Goal: Transaction & Acquisition: Purchase product/service

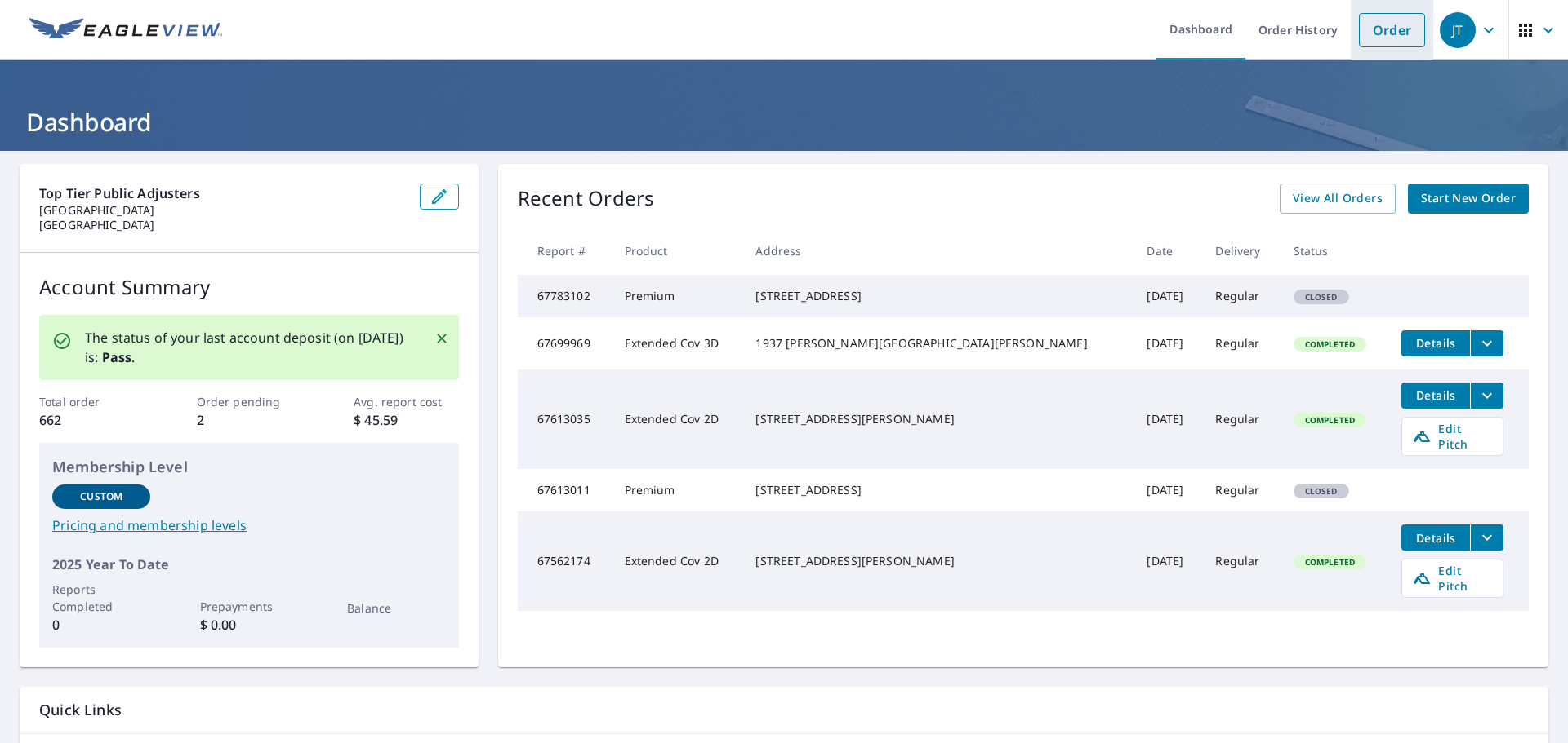
click at [1379, 33] on link "Order" at bounding box center [1392, 30] width 66 height 34
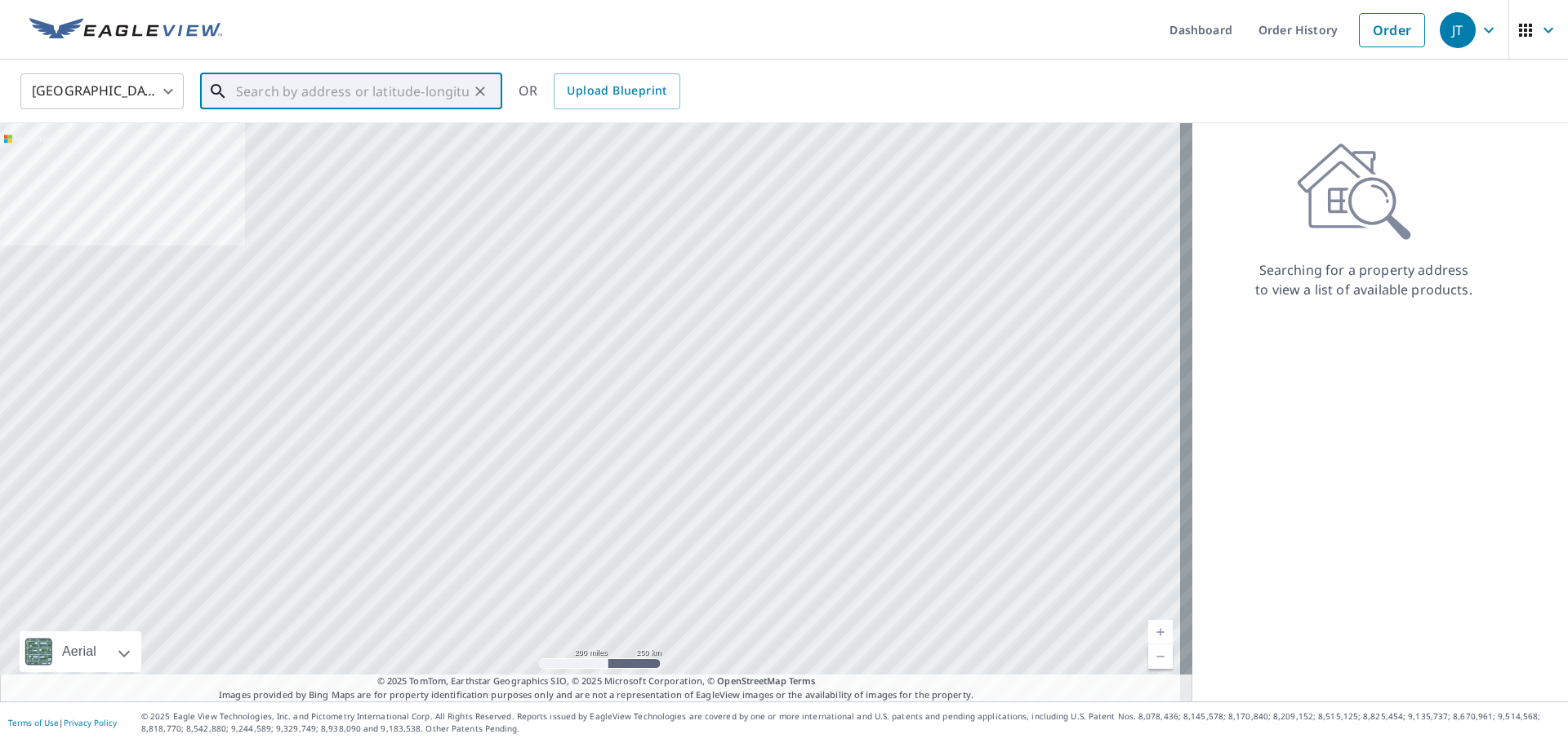
click at [423, 101] on input "text" at bounding box center [351, 91] width 232 height 45
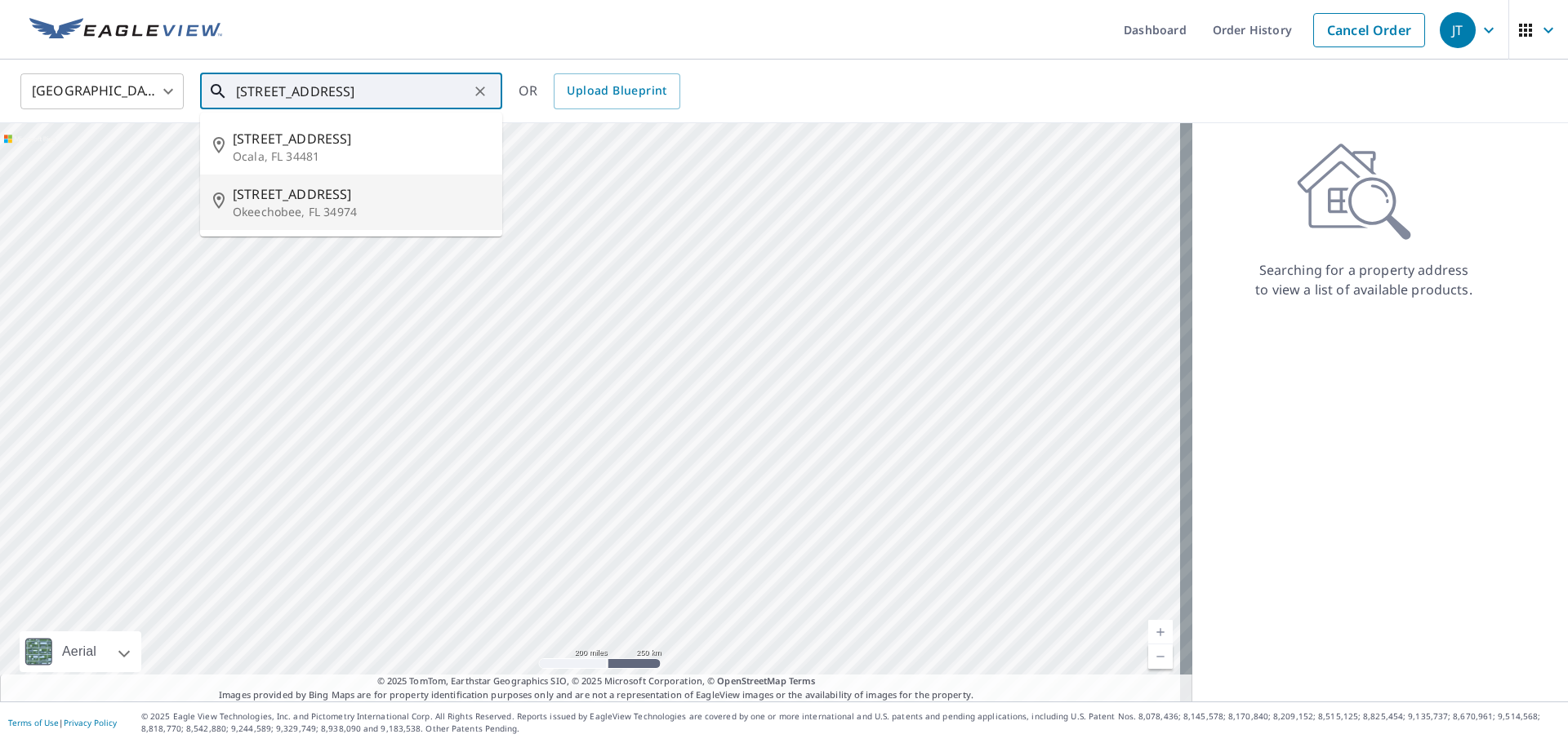
click at [353, 195] on span "[STREET_ADDRESS]" at bounding box center [361, 194] width 256 height 20
type input "[STREET_ADDRESS]"
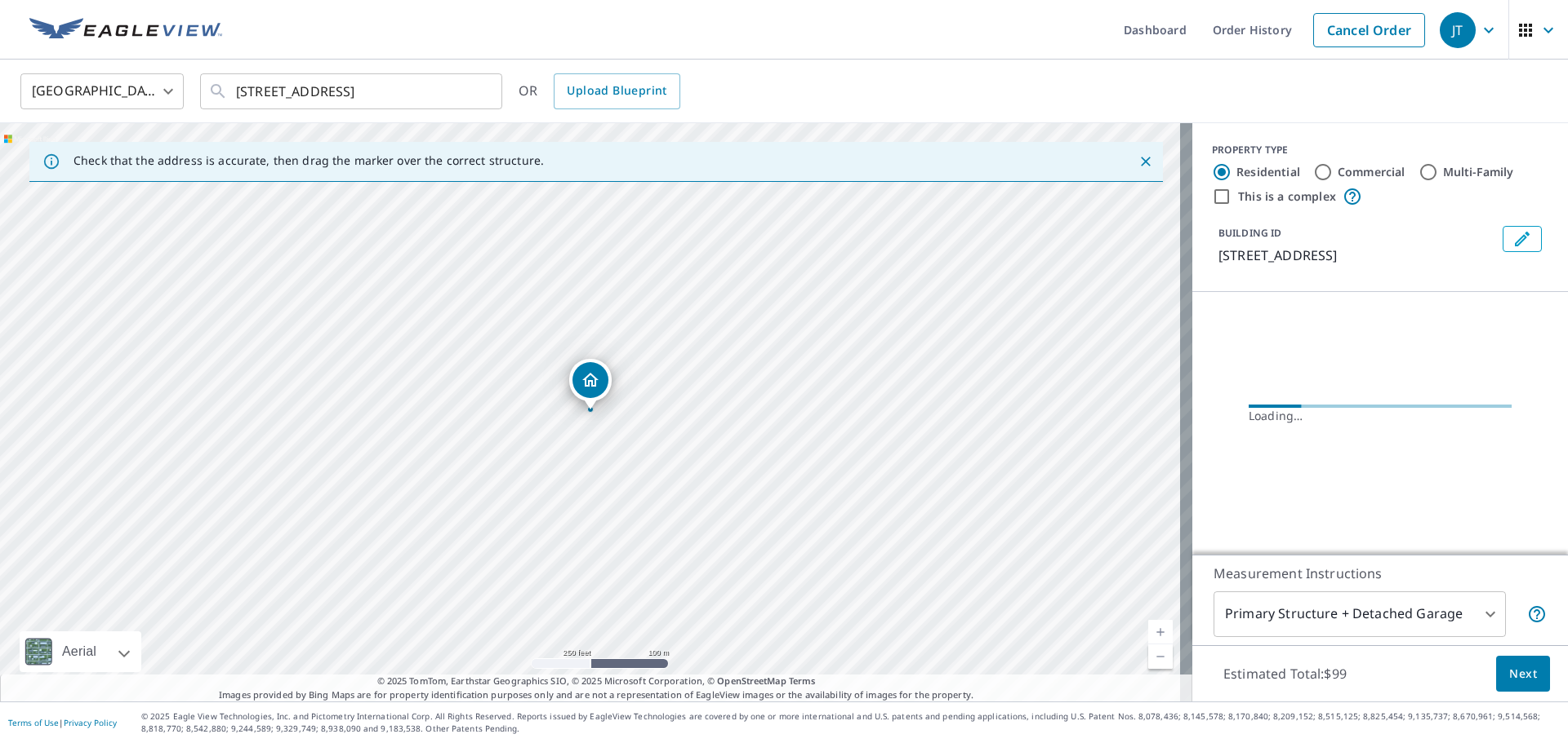
click at [1526, 674] on button "Next" at bounding box center [1523, 674] width 54 height 36
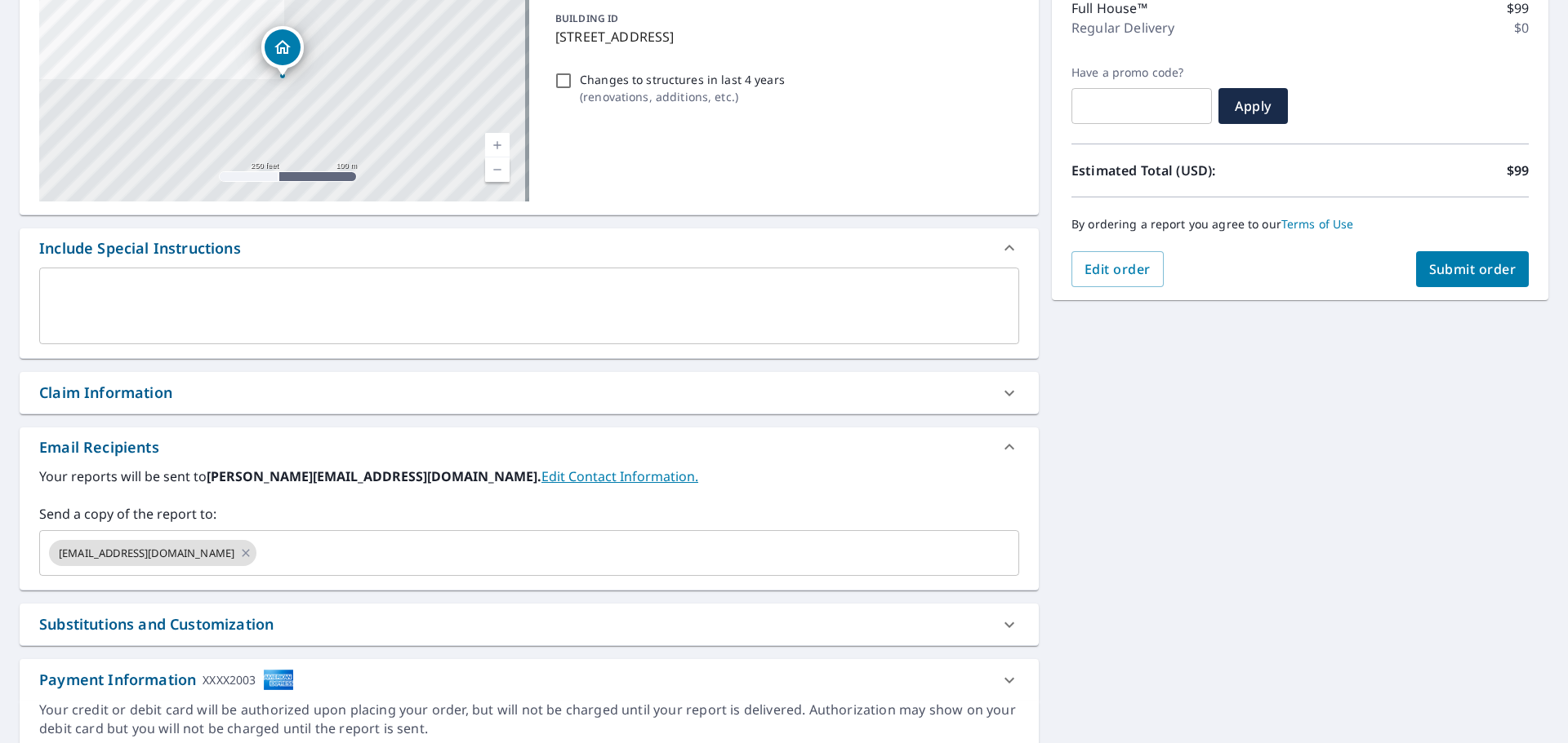
scroll to position [284, 0]
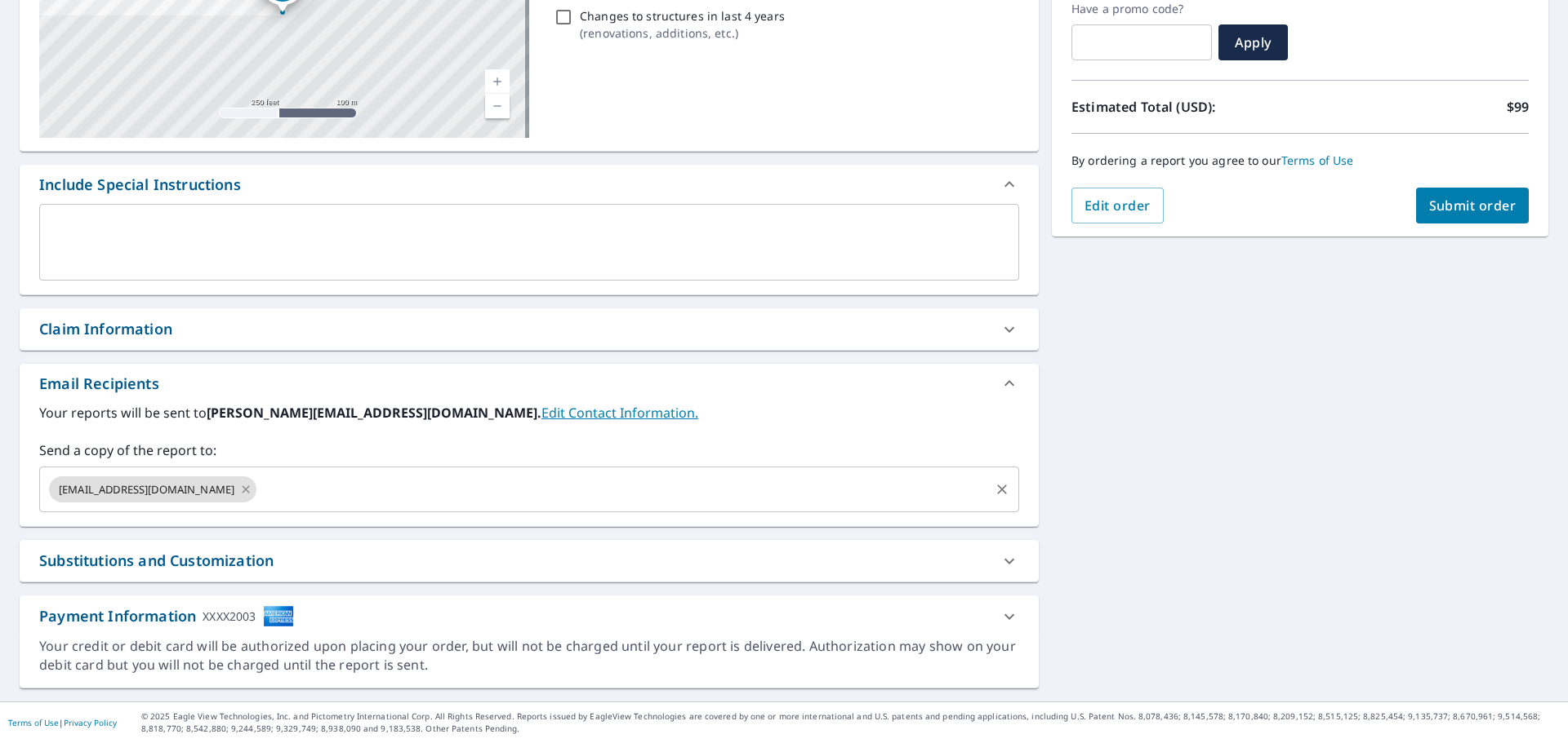
click at [242, 488] on icon at bounding box center [246, 488] width 7 height 7
click at [212, 488] on input "text" at bounding box center [516, 490] width 940 height 31
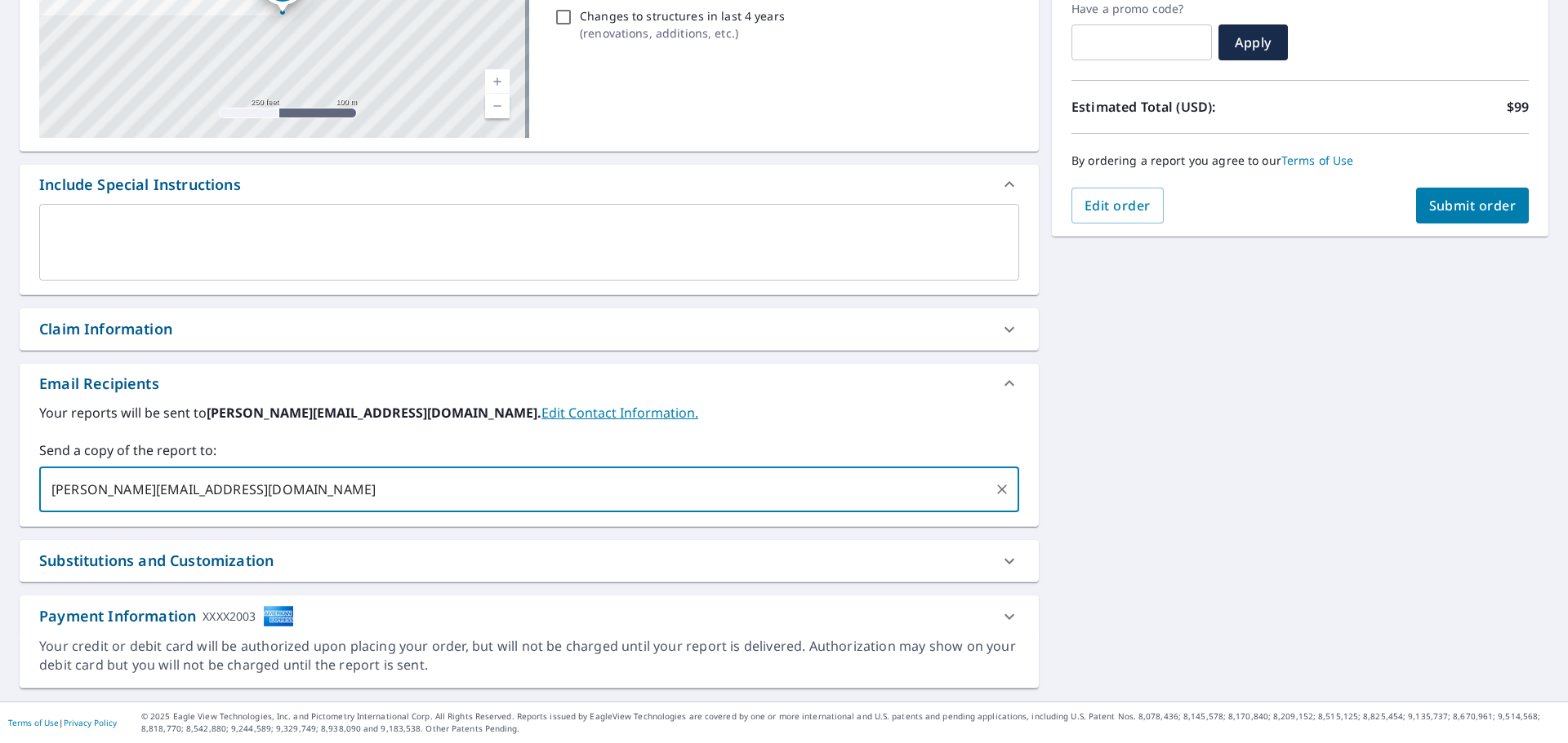
type input "kevin.r@toptierpa.com"
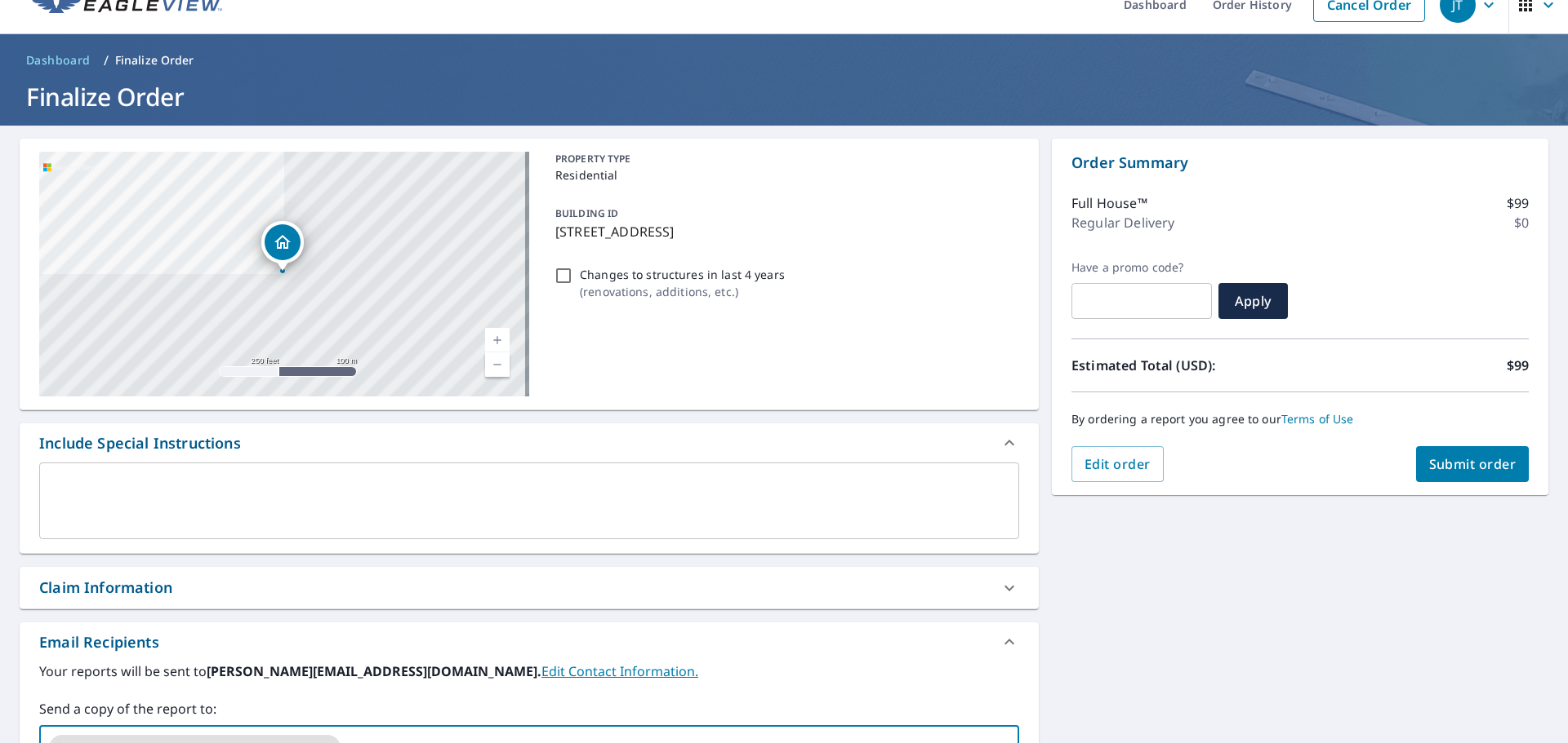
scroll to position [0, 0]
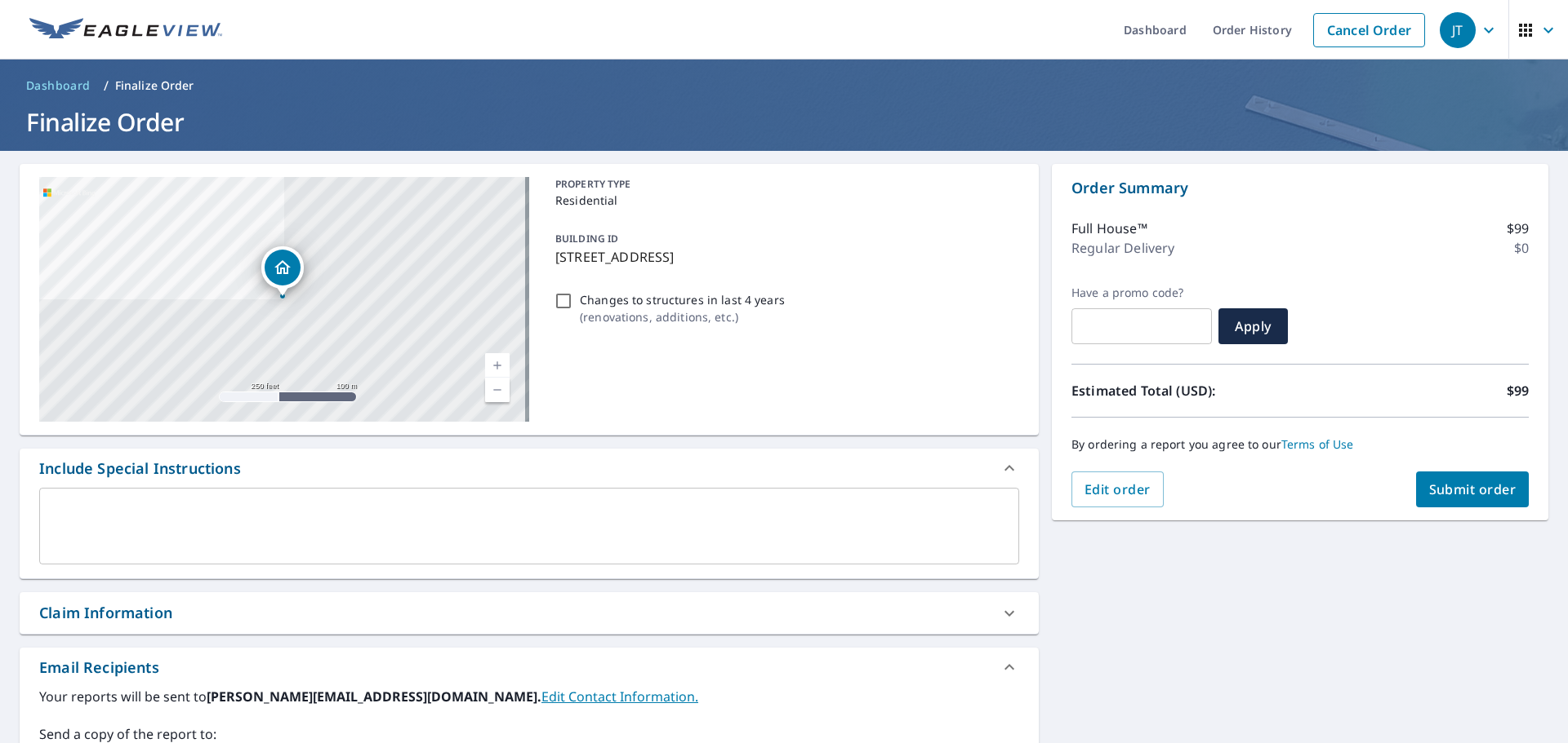
click at [1416, 493] on button "Submit order" at bounding box center [1472, 489] width 113 height 36
